Goal: Information Seeking & Learning: Learn about a topic

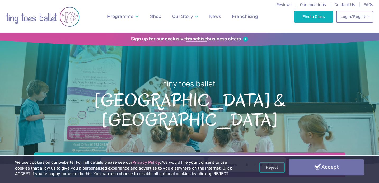
click at [312, 171] on link "Accept" at bounding box center [326, 167] width 75 height 15
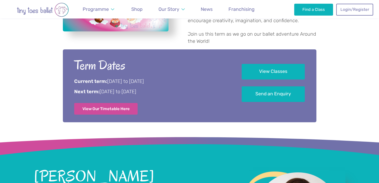
scroll to position [261, 0]
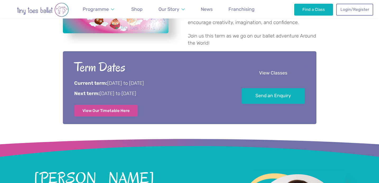
click at [281, 66] on link "View Classes" at bounding box center [273, 74] width 63 height 16
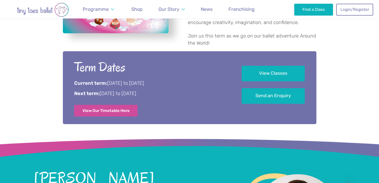
scroll to position [580, 0]
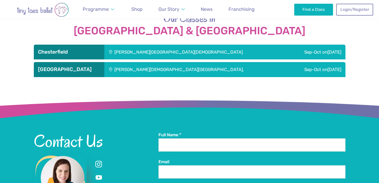
click at [124, 45] on div "[PERSON_NAME][GEOGRAPHIC_DATA][DEMOGRAPHIC_DATA]" at bounding box center [195, 52] width 183 height 15
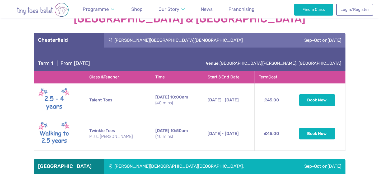
scroll to position [593, 0]
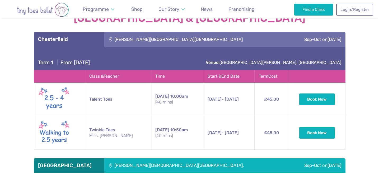
click at [130, 158] on div "[PERSON_NAME][DEMOGRAPHIC_DATA][GEOGRAPHIC_DATA]," at bounding box center [195, 165] width 183 height 15
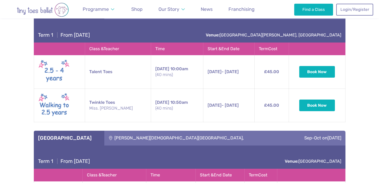
scroll to position [579, 0]
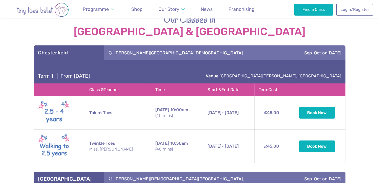
click at [183, 45] on div "[PERSON_NAME][GEOGRAPHIC_DATA][DEMOGRAPHIC_DATA]" at bounding box center [195, 52] width 183 height 15
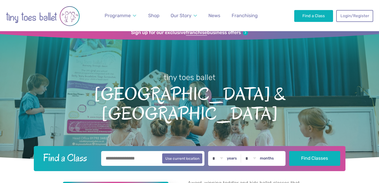
scroll to position [0, 0]
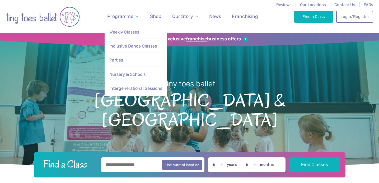
click at [128, 49] on span "Inclusive Dance Classes" at bounding box center [133, 46] width 48 height 5
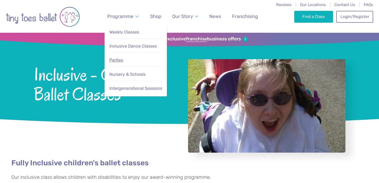
click at [132, 60] on link "Parties" at bounding box center [136, 60] width 54 height 11
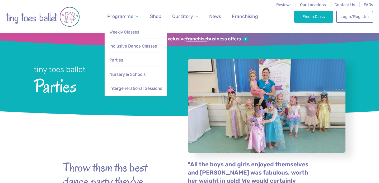
click at [132, 88] on span "Intergenerational Sessions" at bounding box center [135, 88] width 53 height 5
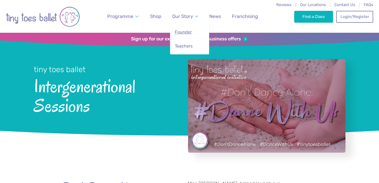
click at [182, 34] on span "Founder" at bounding box center [183, 32] width 17 height 5
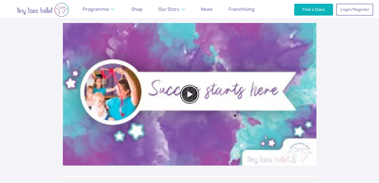
scroll to position [306, 0]
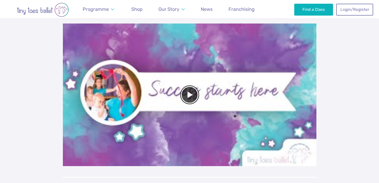
click at [214, 92] on div at bounding box center [190, 95] width 254 height 143
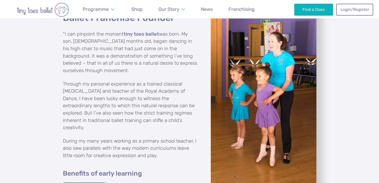
scroll to position [491, 0]
